Goal: Information Seeking & Learning: Learn about a topic

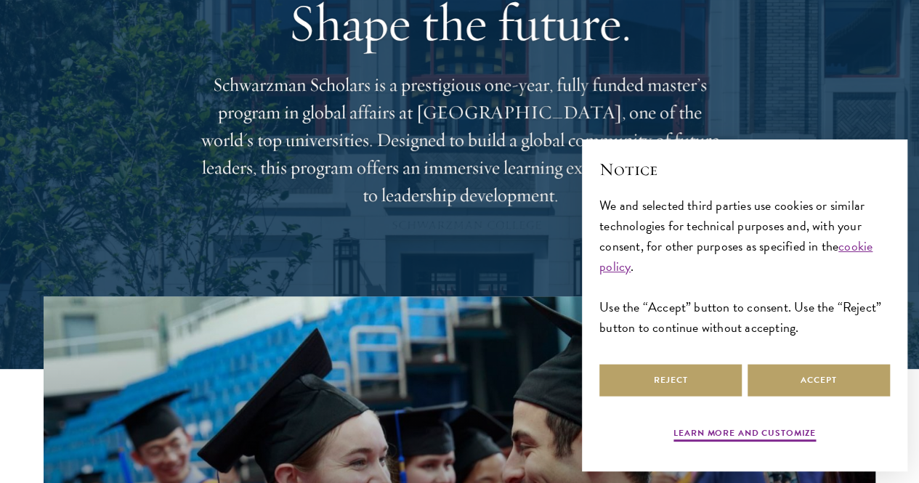
scroll to position [145, 0]
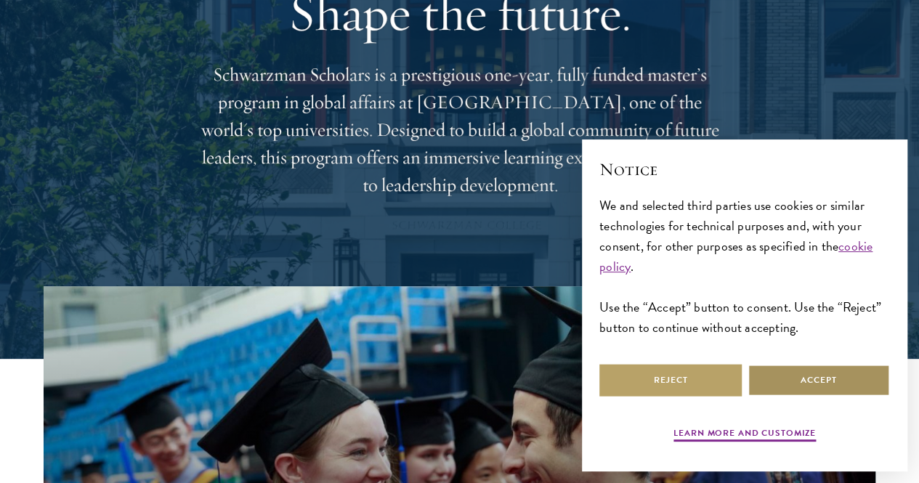
click at [804, 384] on button "Accept" at bounding box center [818, 380] width 142 height 33
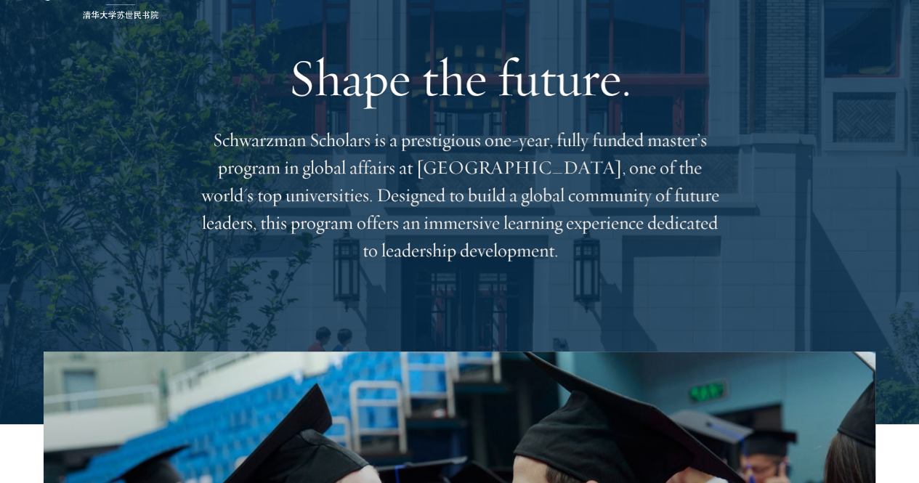
scroll to position [0, 0]
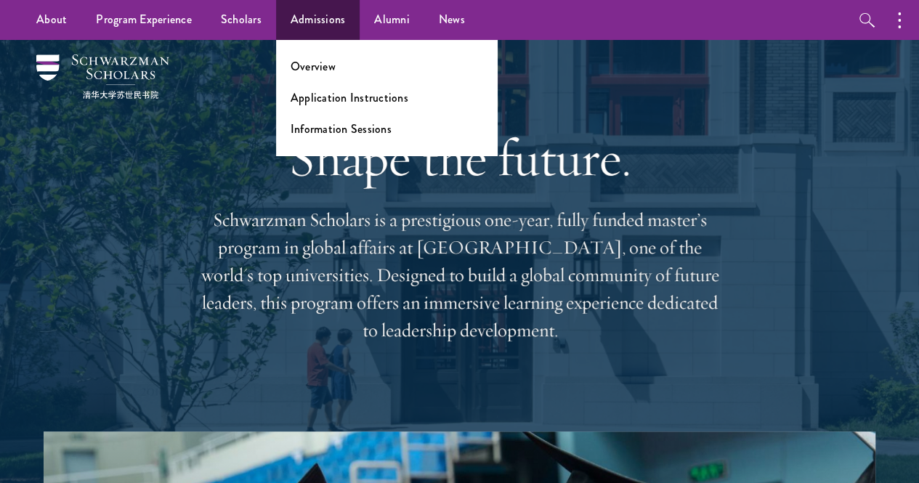
click at [335, 65] on li "Overview" at bounding box center [386, 66] width 192 height 17
click at [325, 66] on link "Overview" at bounding box center [312, 66] width 45 height 17
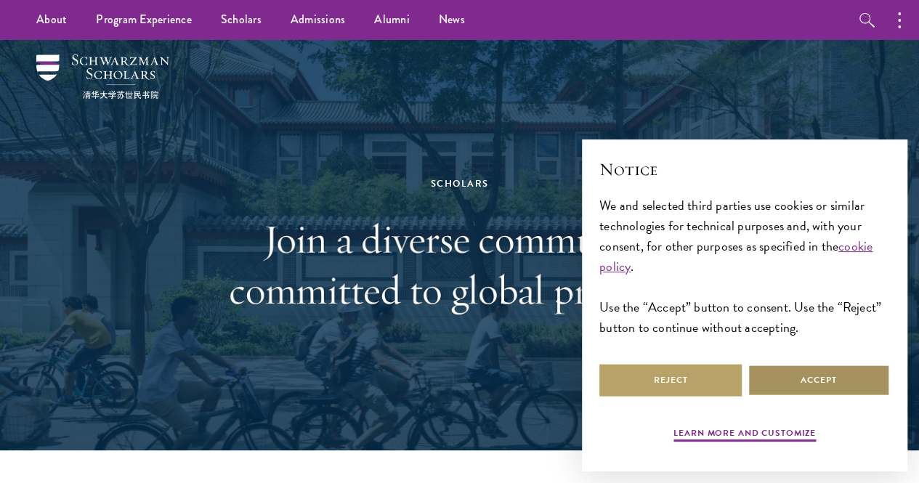
click at [803, 375] on button "Accept" at bounding box center [818, 380] width 142 height 33
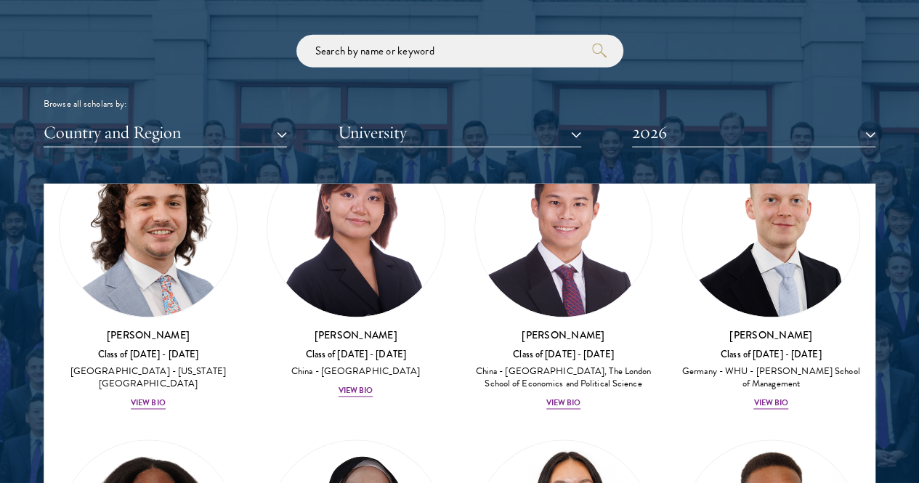
scroll to position [1743, 0]
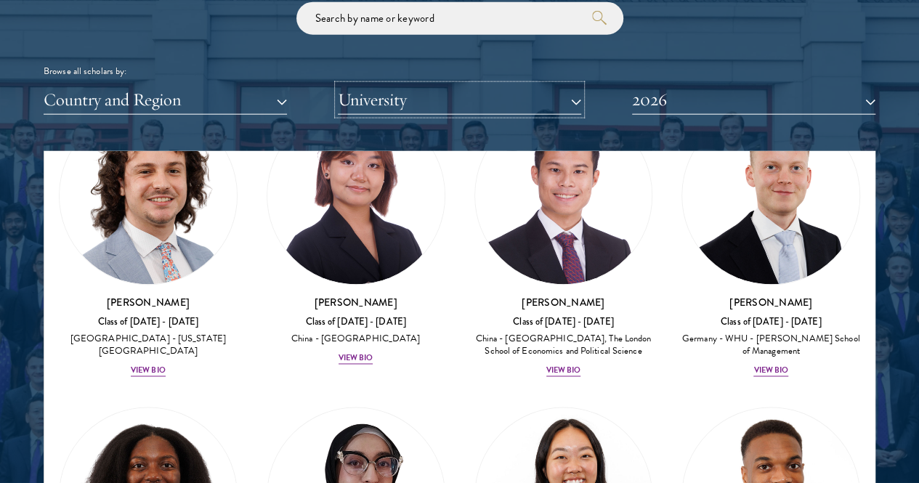
click at [465, 85] on button "University" at bounding box center [459, 100] width 243 height 30
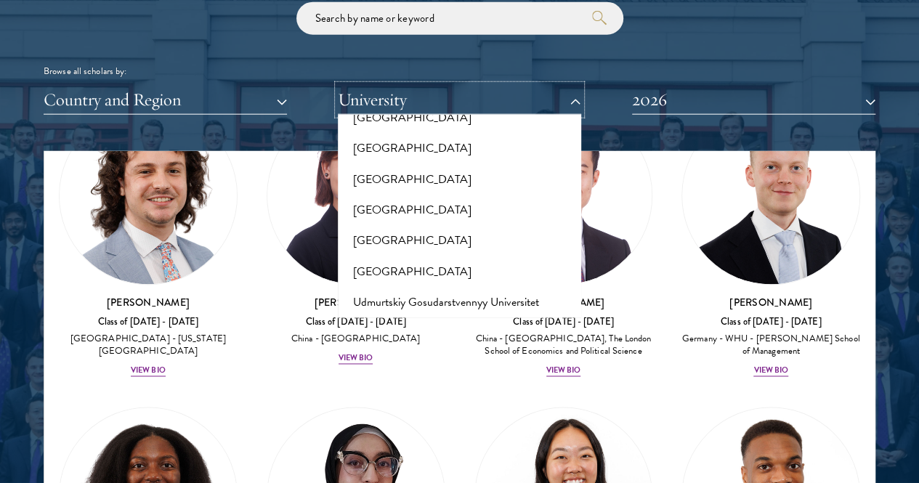
scroll to position [9753, 0]
click at [395, 255] on button "Tulane University" at bounding box center [459, 270] width 235 height 31
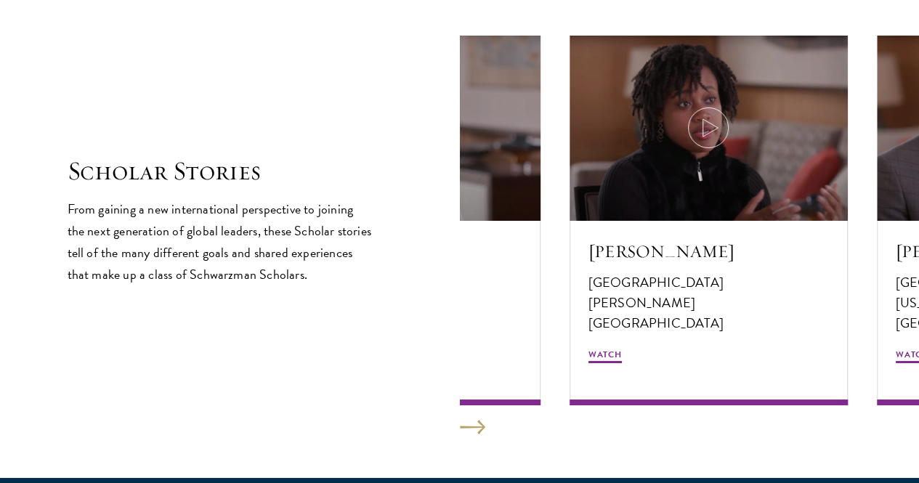
scroll to position [2469, 0]
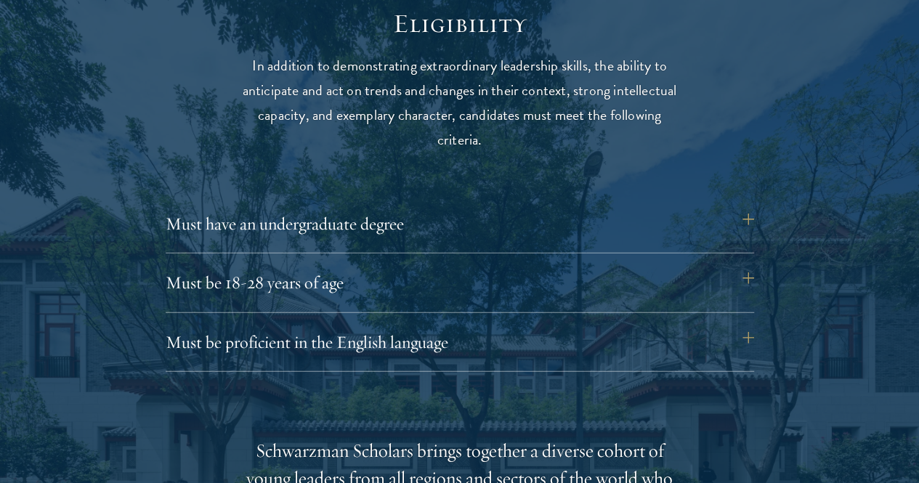
scroll to position [1888, 0]
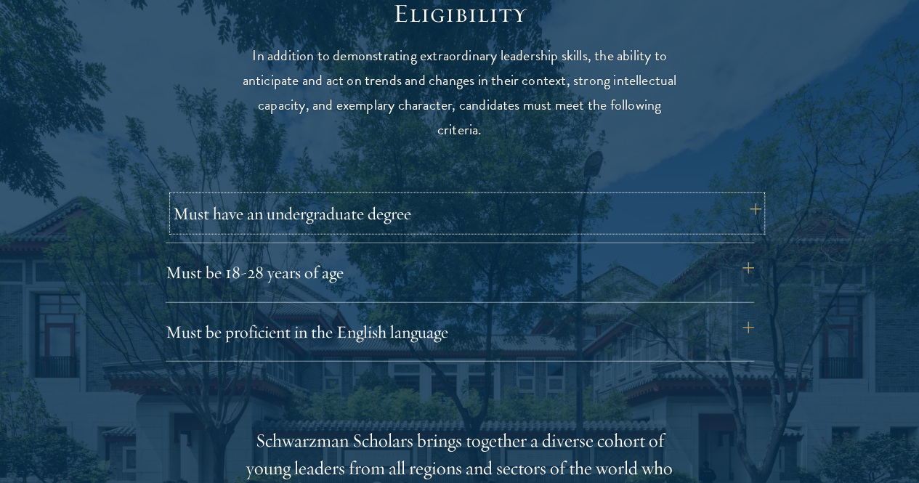
click at [741, 200] on button "Must have an undergraduate degree" at bounding box center [467, 213] width 588 height 35
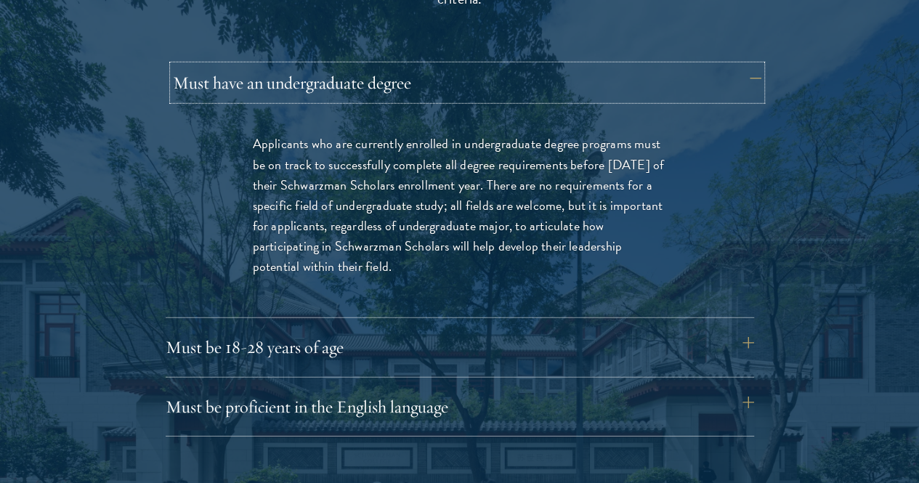
scroll to position [2033, 0]
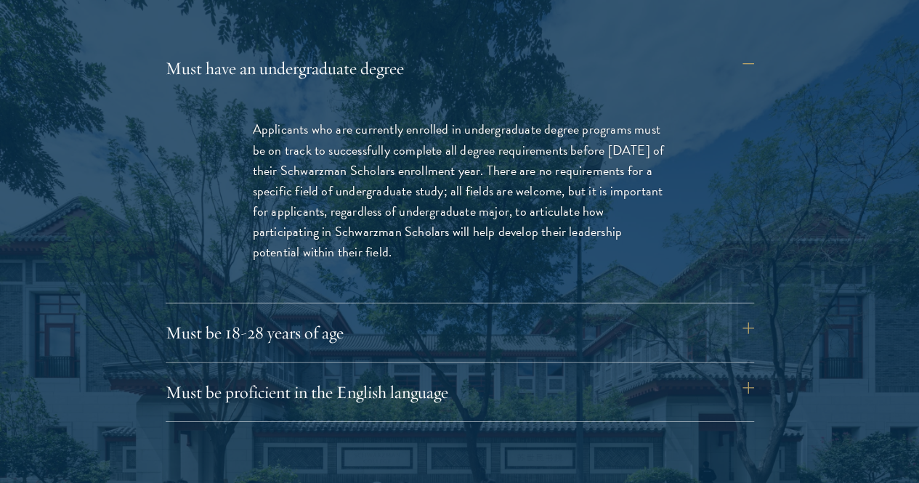
click at [757, 296] on div "Eligibility In addition to demonstrating extraordinary leadership skills, the a…" at bounding box center [460, 478] width 784 height 1250
click at [749, 315] on button "Must be 18-28 years of age" at bounding box center [467, 332] width 588 height 35
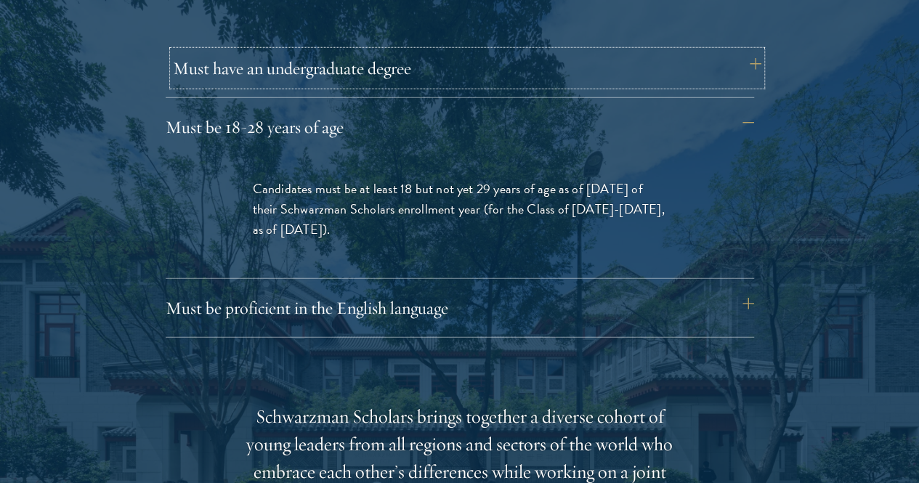
click at [740, 60] on button "Must have an undergraduate degree" at bounding box center [467, 68] width 588 height 35
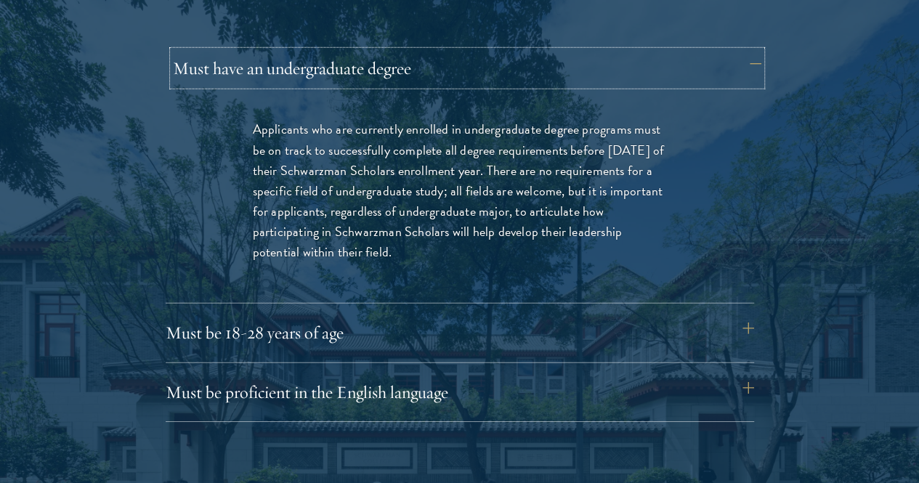
click at [740, 60] on button "Must have an undergraduate degree" at bounding box center [467, 68] width 588 height 35
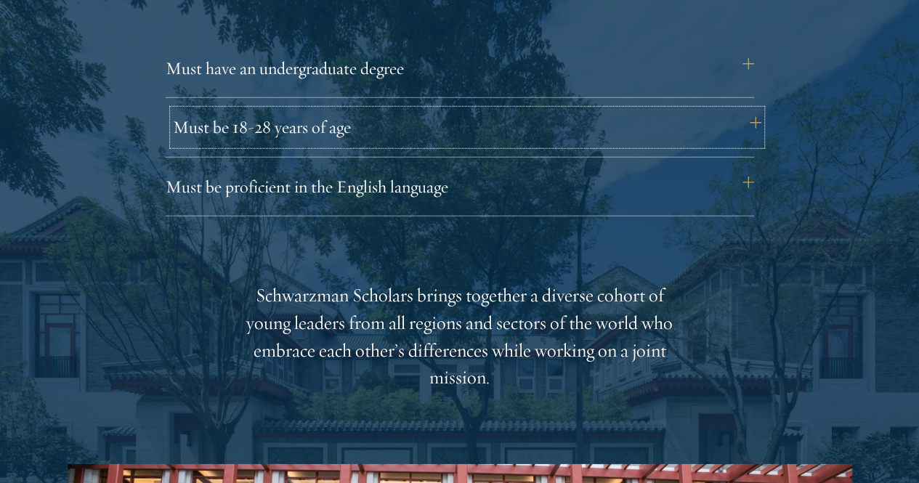
click at [740, 110] on button "Must be 18-28 years of age" at bounding box center [467, 127] width 588 height 35
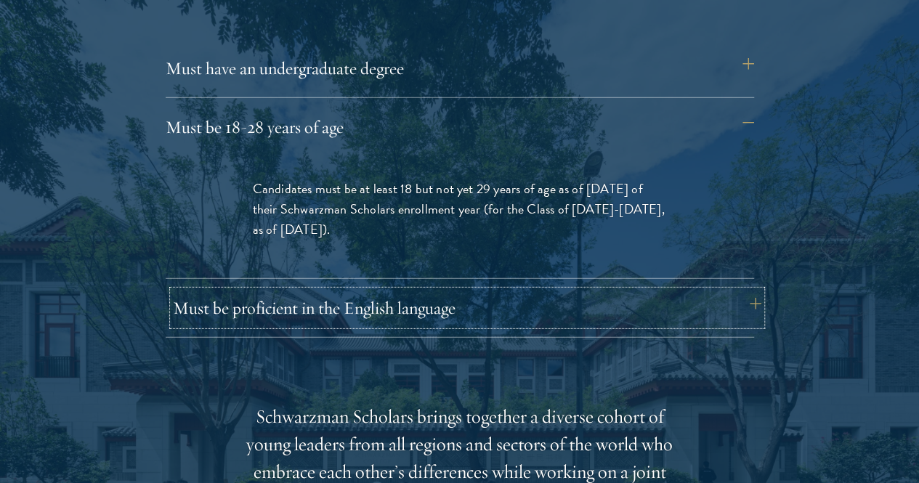
click at [744, 290] on button "Must be proficient in the English language" at bounding box center [467, 307] width 588 height 35
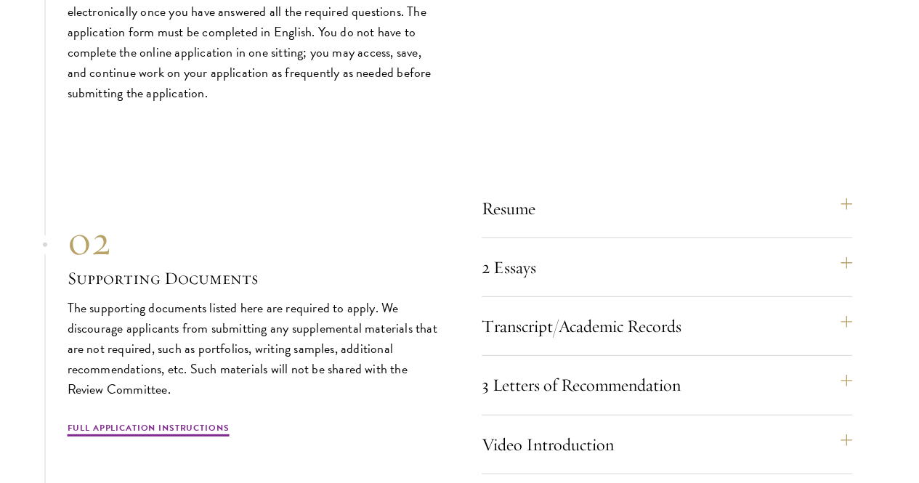
scroll to position [4648, 0]
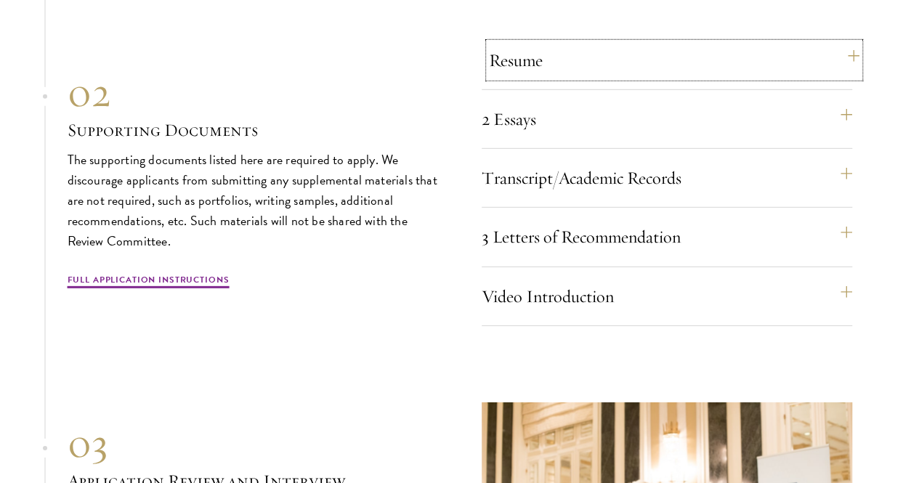
click at [688, 78] on button "Resume" at bounding box center [674, 60] width 370 height 35
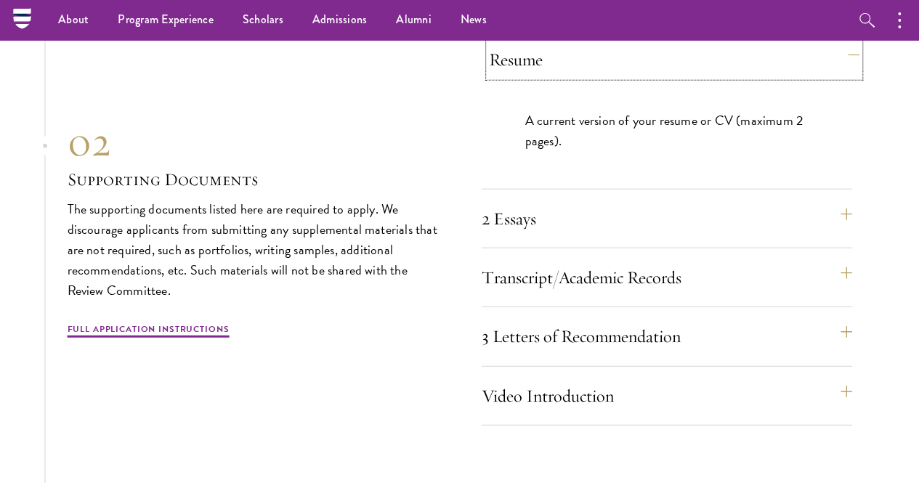
scroll to position [4404, 0]
click at [688, 78] on button "Resume" at bounding box center [674, 60] width 370 height 35
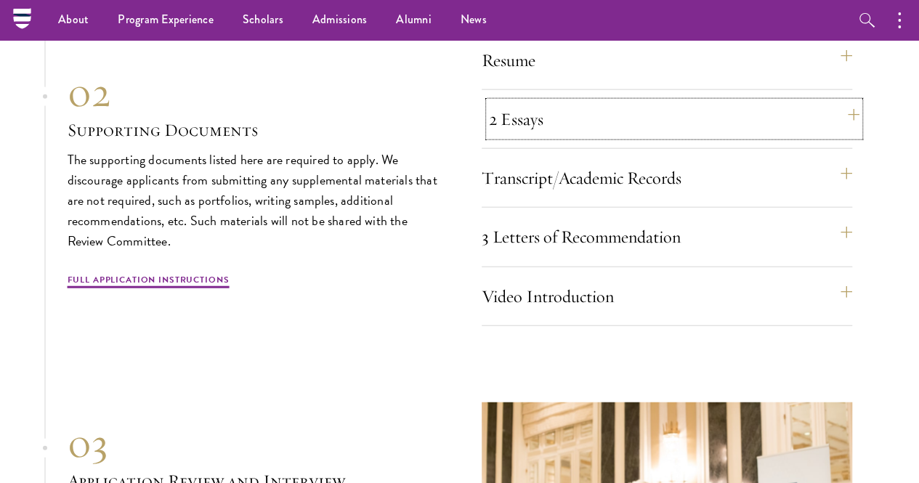
click at [673, 137] on button "2 Essays" at bounding box center [674, 119] width 370 height 35
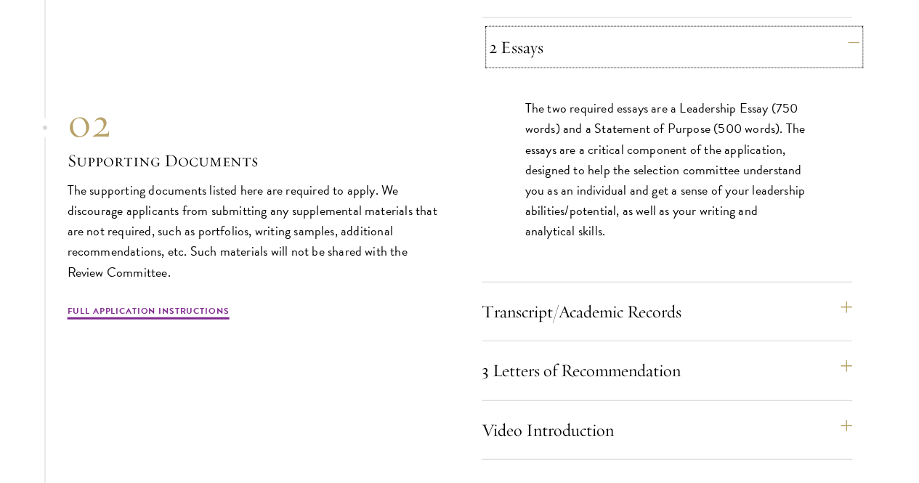
scroll to position [4477, 0]
click at [683, 64] on button "2 Essays" at bounding box center [674, 46] width 370 height 35
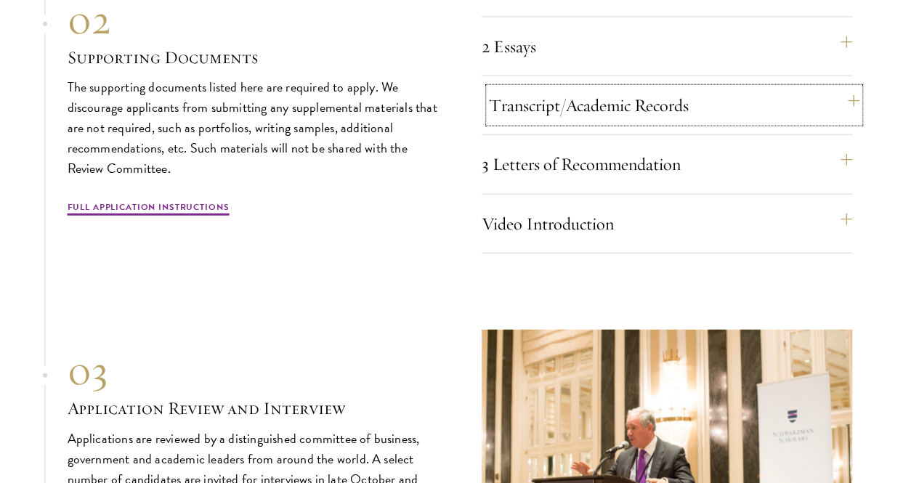
click at [668, 123] on button "Transcript/Academic Records" at bounding box center [674, 105] width 370 height 35
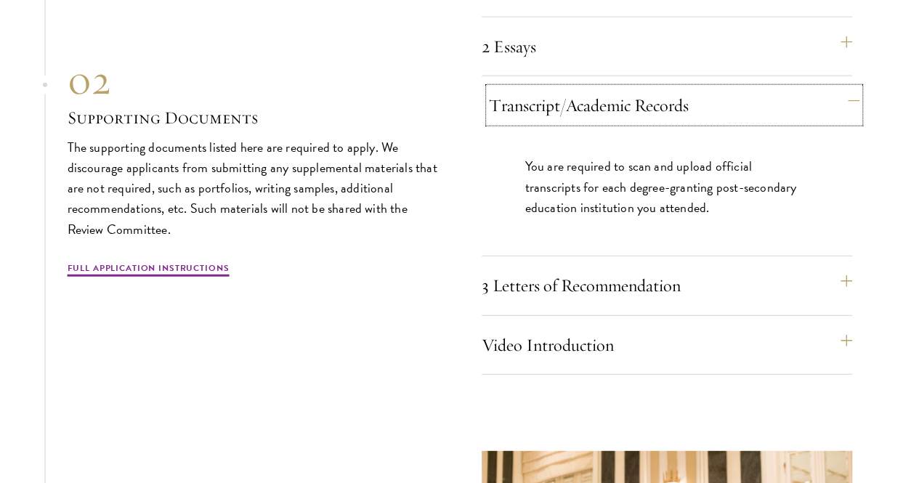
click at [668, 123] on button "Transcript/Academic Records" at bounding box center [674, 105] width 370 height 35
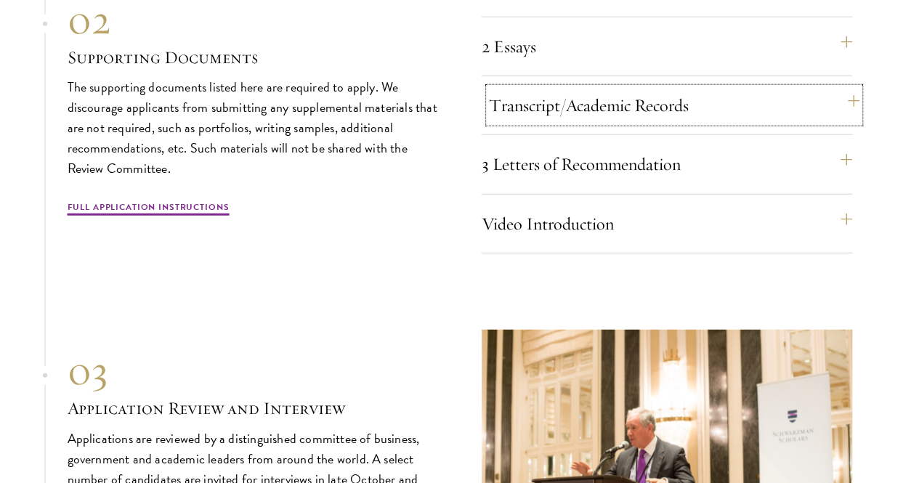
click at [668, 123] on button "Transcript/Academic Records" at bounding box center [674, 105] width 370 height 35
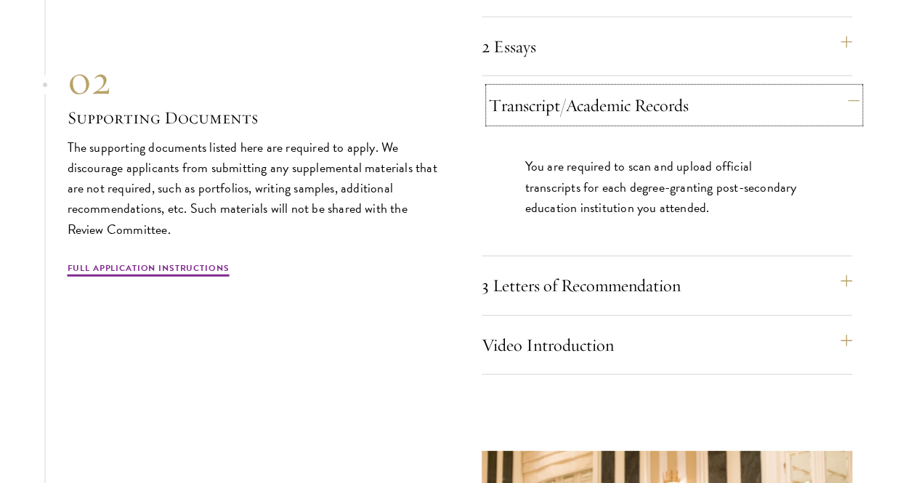
click at [668, 123] on button "Transcript/Academic Records" at bounding box center [674, 105] width 370 height 35
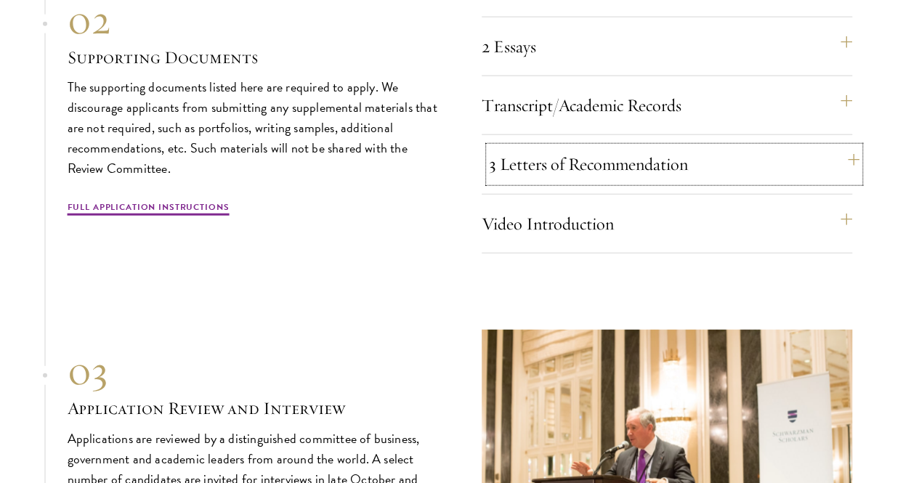
click at [656, 182] on button "3 Letters of Recommendation" at bounding box center [674, 164] width 370 height 35
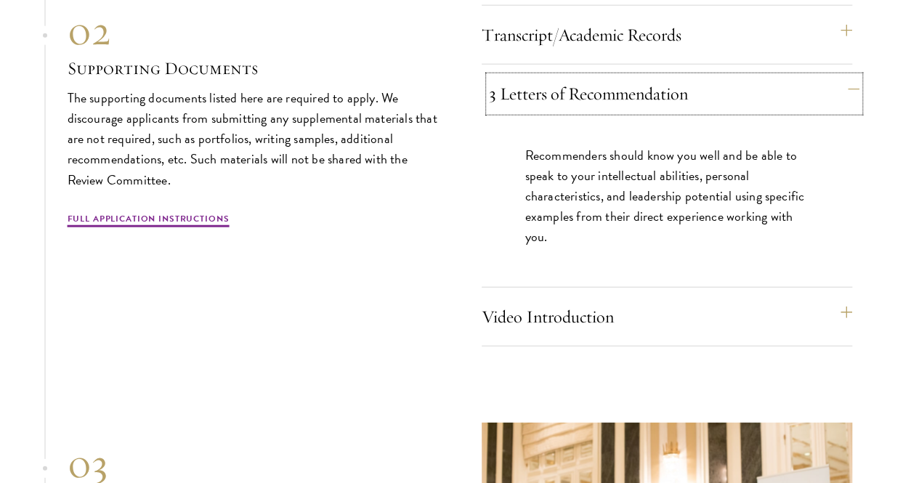
scroll to position [4550, 0]
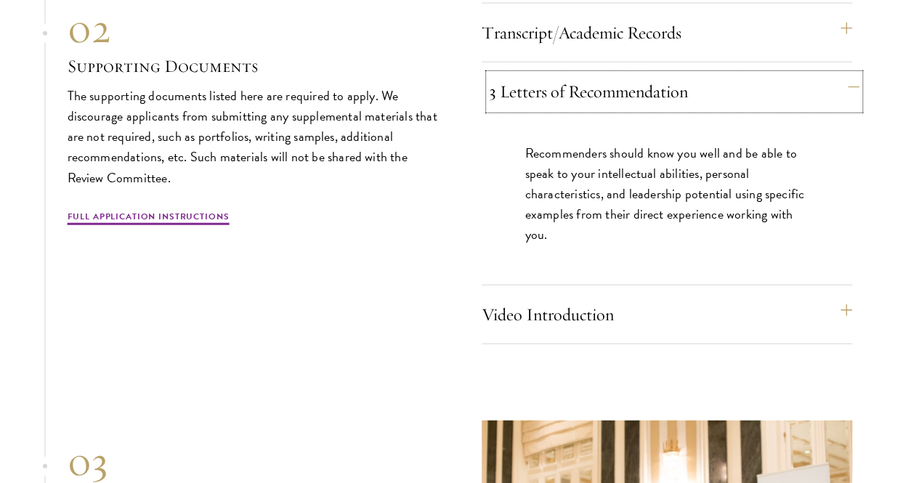
click at [667, 109] on button "3 Letters of Recommendation" at bounding box center [674, 91] width 370 height 35
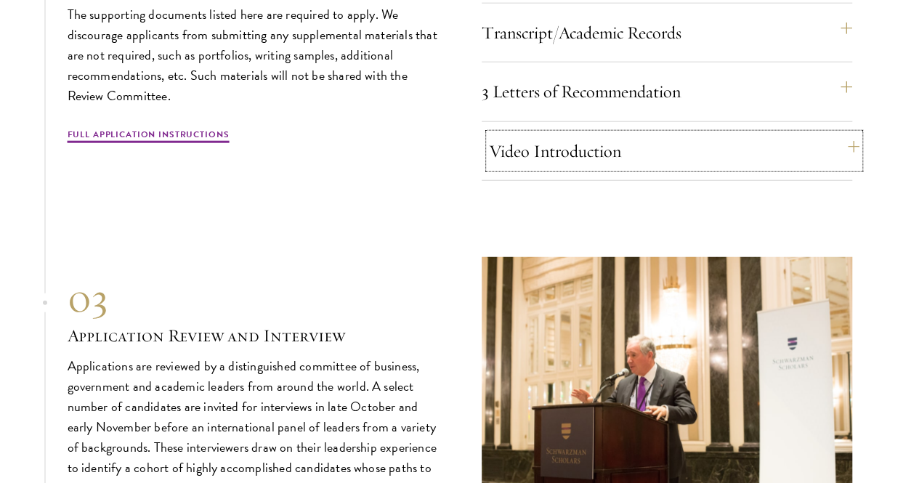
click at [641, 168] on button "Video Introduction" at bounding box center [674, 151] width 370 height 35
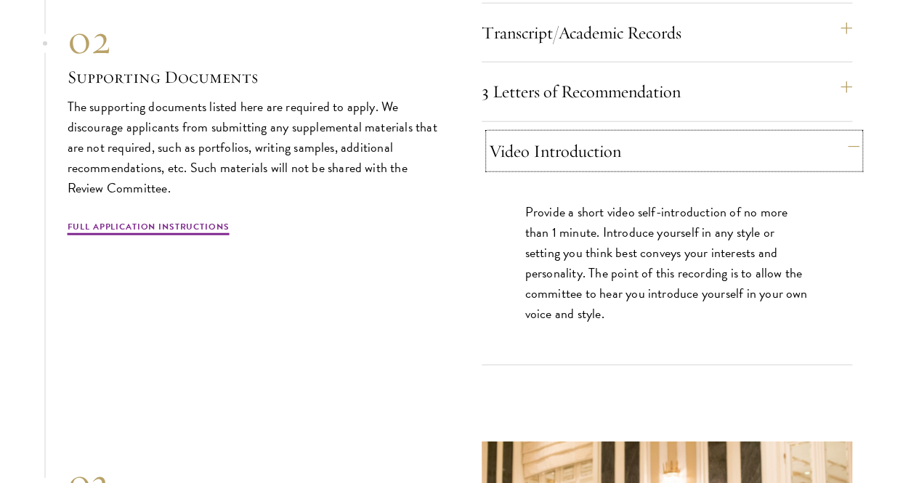
click at [641, 168] on button "Video Introduction" at bounding box center [674, 151] width 370 height 35
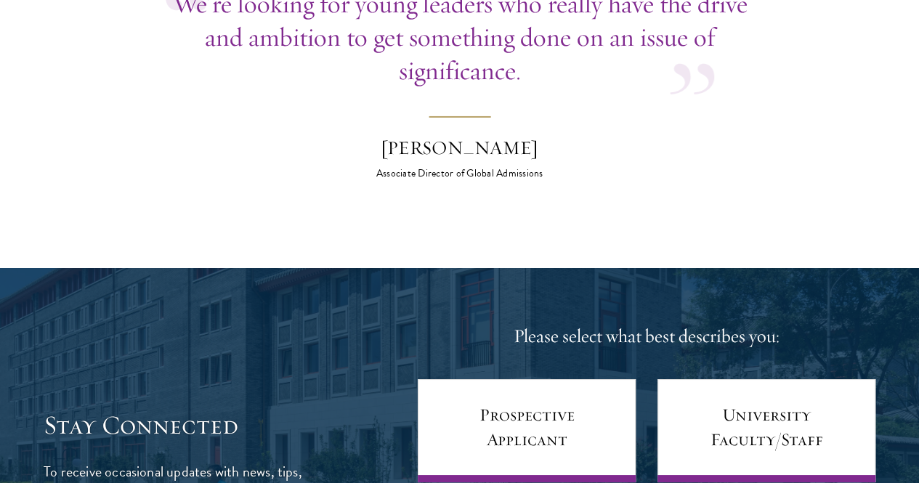
scroll to position [5276, 0]
